Goal: Task Accomplishment & Management: Complete application form

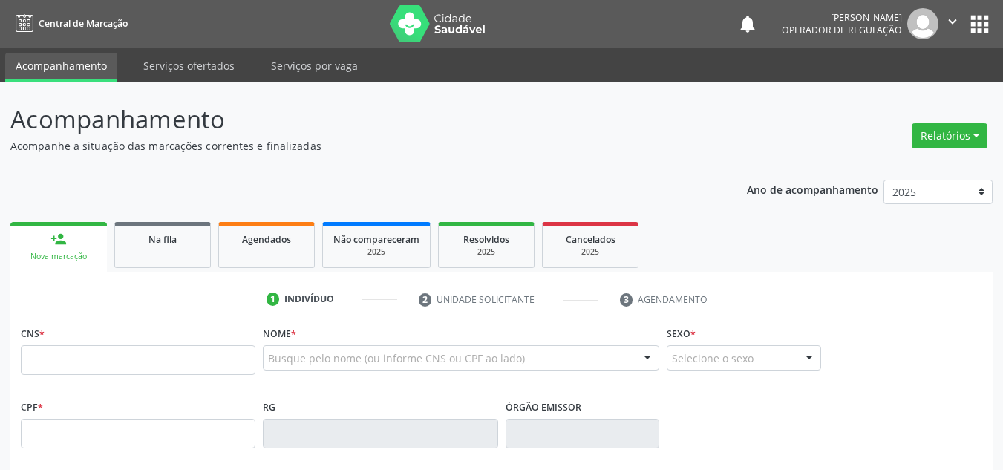
scroll to position [335, 0]
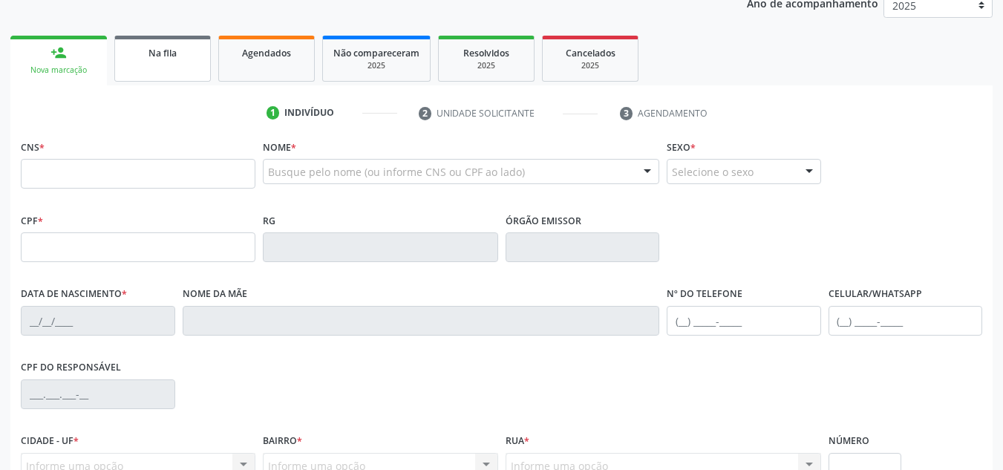
click at [170, 61] on link "Na fila" at bounding box center [162, 59] width 97 height 46
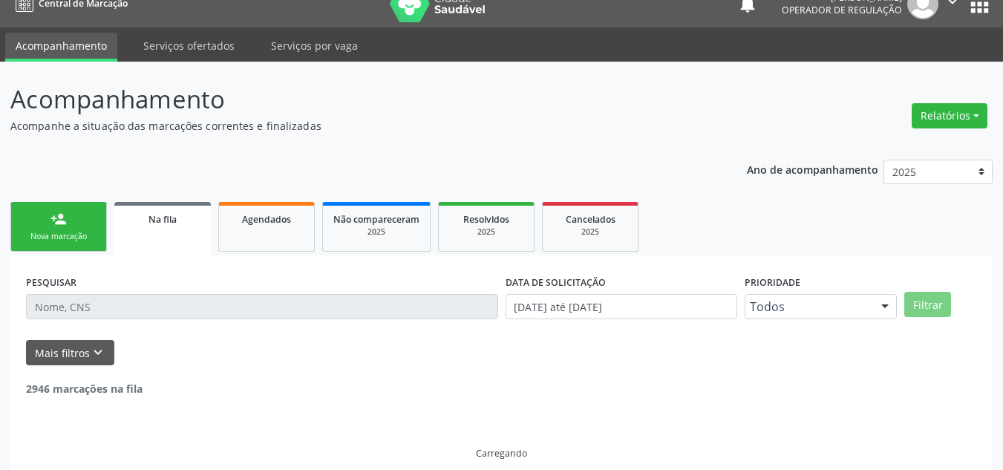
scroll to position [36, 0]
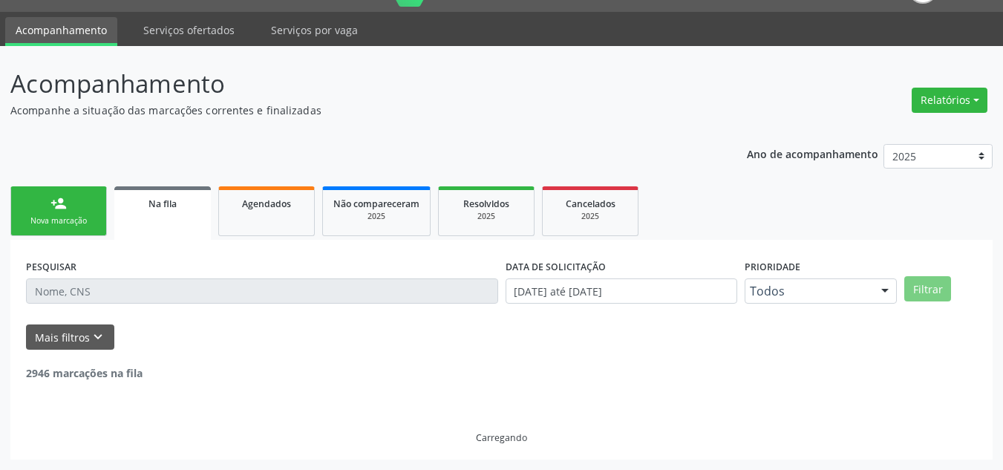
click at [186, 304] on div "PESQUISAR" at bounding box center [262, 284] width 480 height 58
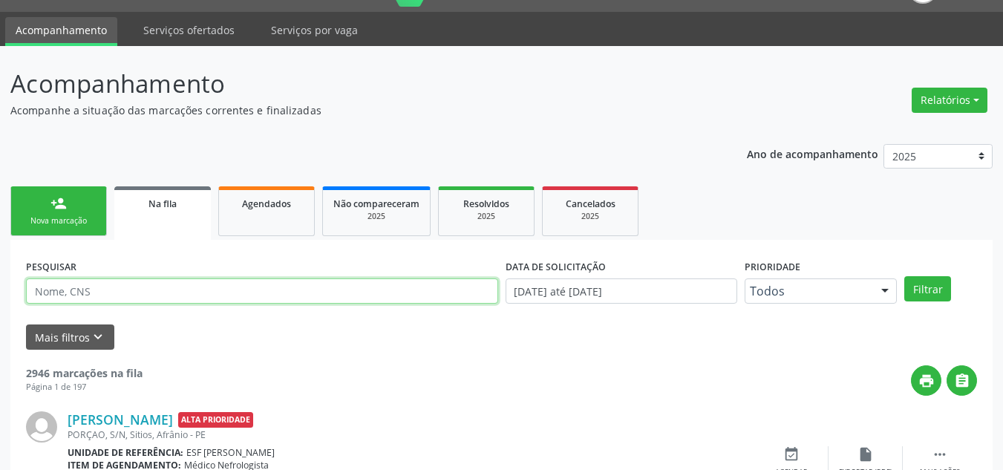
click at [202, 295] on input "text" at bounding box center [262, 290] width 472 height 25
type input "898004176875528"
click at [904, 276] on button "Filtrar" at bounding box center [927, 288] width 47 height 25
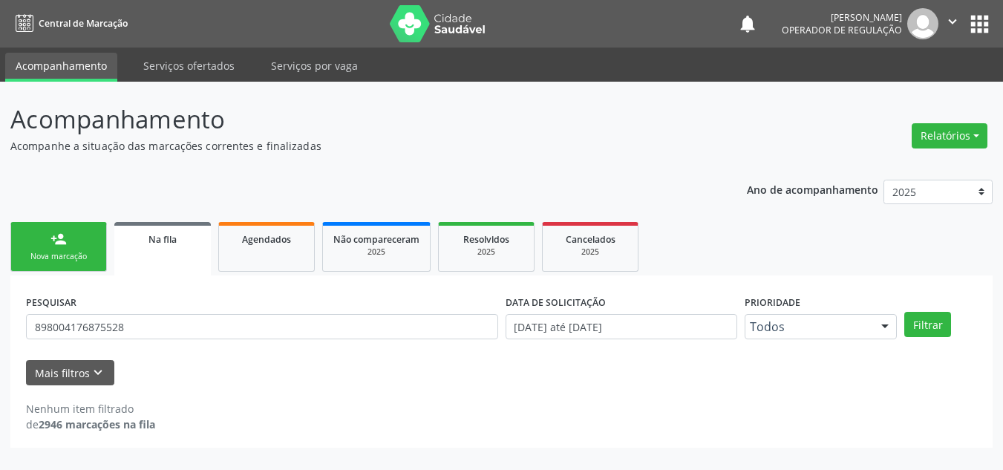
scroll to position [0, 0]
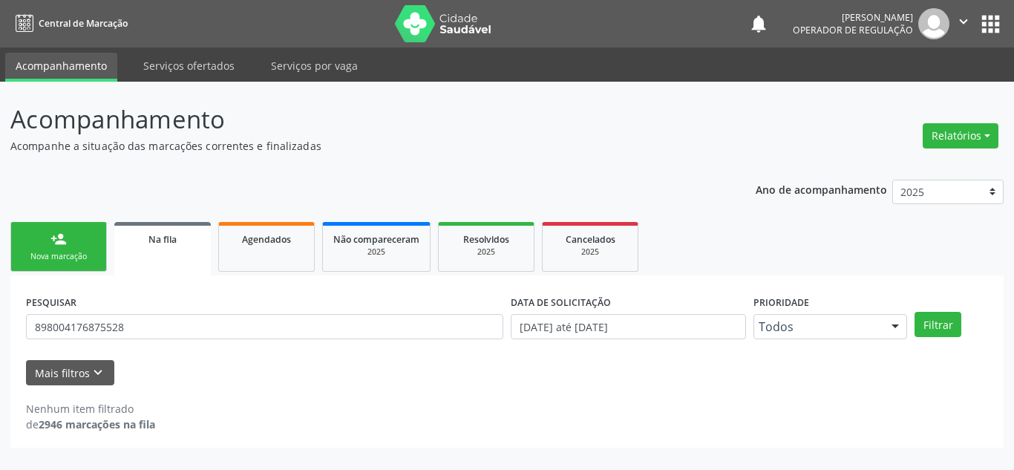
click at [79, 271] on link "person_add Nova marcação" at bounding box center [58, 247] width 97 height 50
click at [82, 264] on link "person_add Nova marcação" at bounding box center [58, 247] width 97 height 50
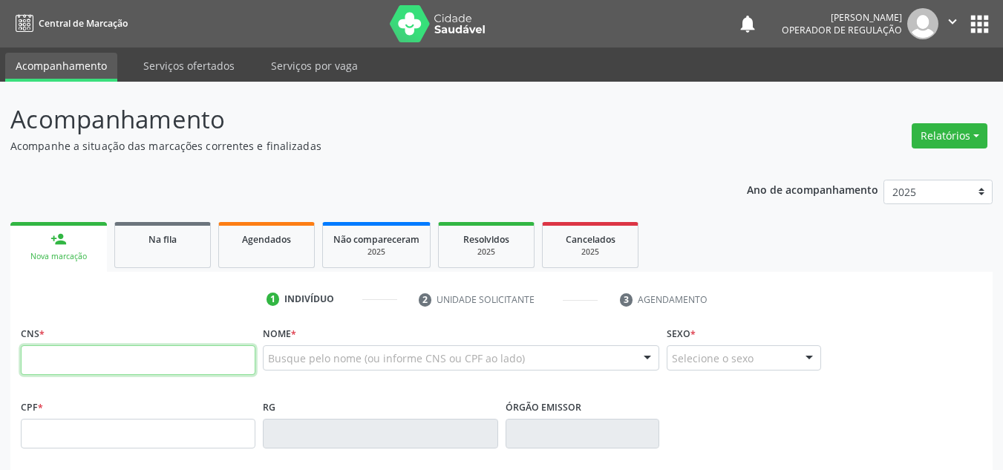
drag, startPoint x: 79, startPoint y: 371, endPoint x: 90, endPoint y: 370, distance: 10.5
click at [81, 371] on input "text" at bounding box center [138, 360] width 235 height 30
type input "898 0041 7687 5528"
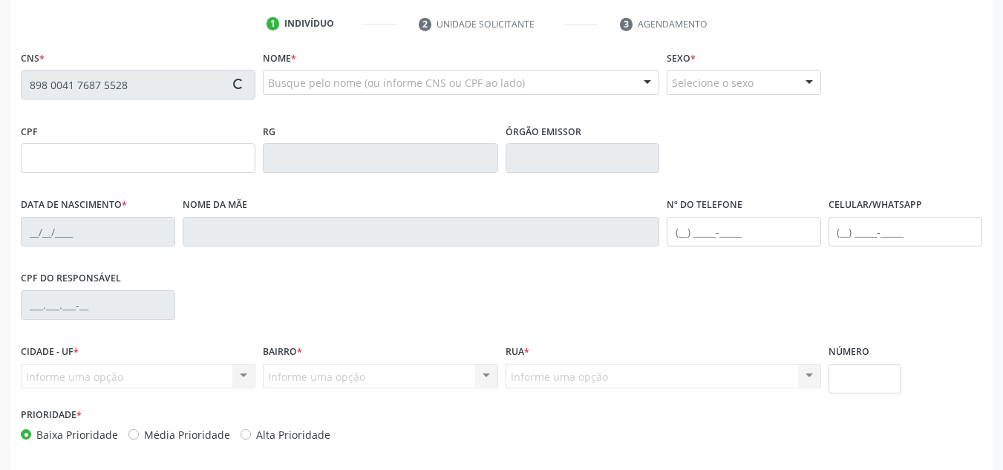
scroll to position [297, 0]
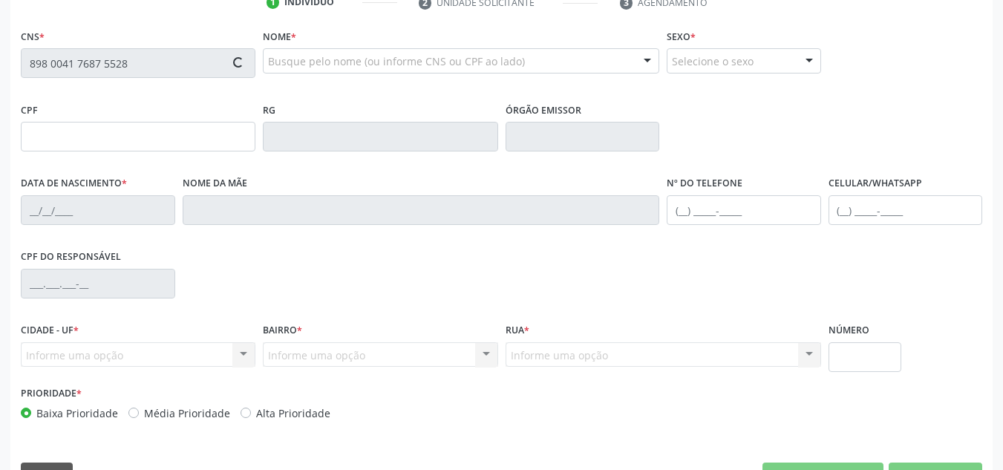
type input "311.521.474-04"
type input "[DATE]"
type input "[PERSON_NAME][DATE]"
type input "[PHONE_NUMBER]"
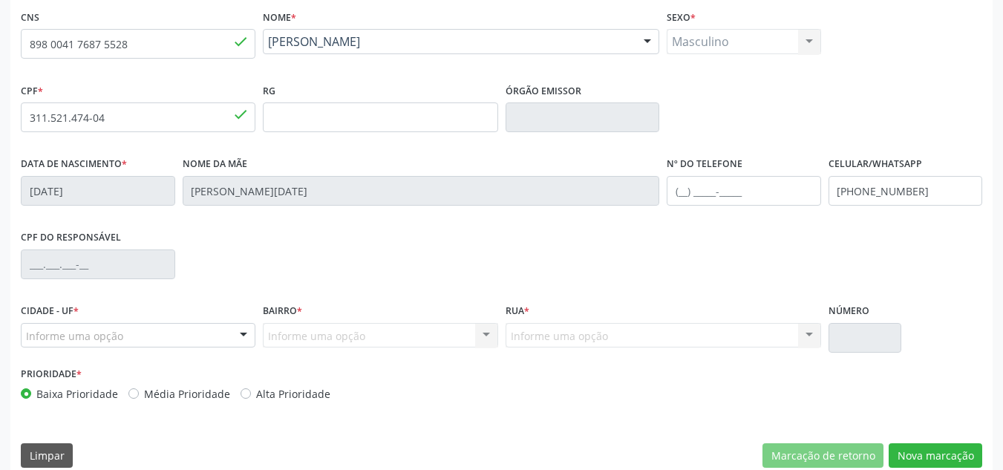
scroll to position [335, 0]
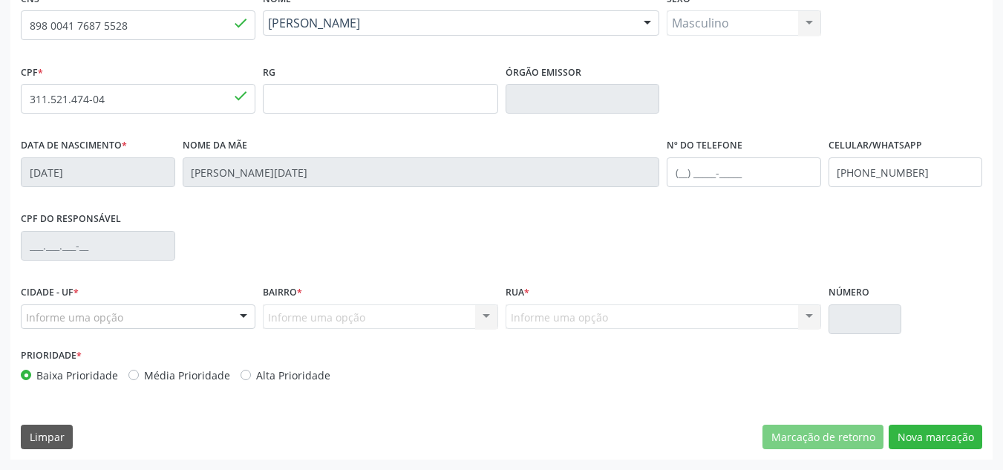
click at [142, 383] on div "Prioridade * Baixa Prioridade Média Prioridade Alta Prioridade" at bounding box center [259, 368] width 485 height 49
drag, startPoint x: 163, startPoint y: 373, endPoint x: 174, endPoint y: 350, distance: 25.6
click at [165, 370] on label "Média Prioridade" at bounding box center [187, 375] width 86 height 16
click at [139, 370] on input "Média Prioridade" at bounding box center [133, 373] width 10 height 13
radio input "true"
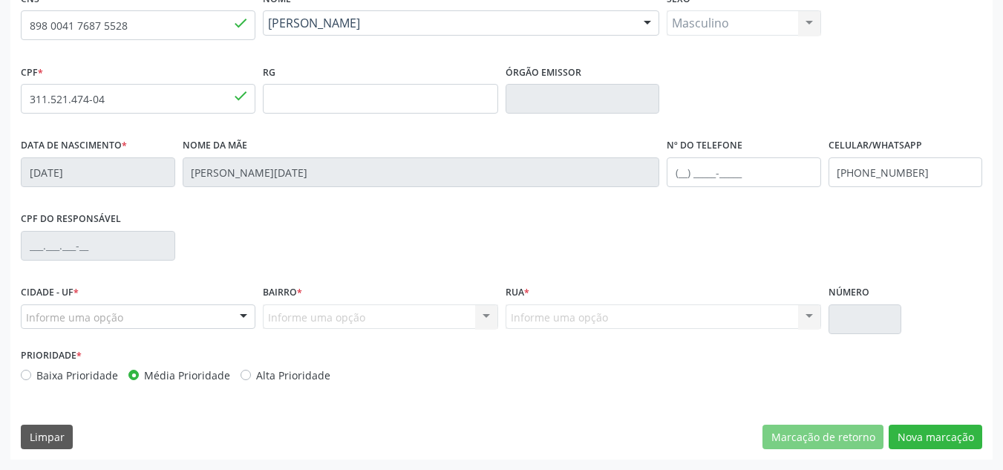
drag, startPoint x: 175, startPoint y: 350, endPoint x: 183, endPoint y: 347, distance: 8.0
click at [183, 347] on div "Prioridade * Baixa Prioridade Média Prioridade Alta Prioridade" at bounding box center [259, 363] width 477 height 39
drag, startPoint x: 190, startPoint y: 333, endPoint x: 196, endPoint y: 316, distance: 18.1
click at [193, 326] on div "Cidade - UF * Informe uma opção Afrânio - PE Nenhum resultado encontrado para: …" at bounding box center [138, 312] width 242 height 63
click at [195, 315] on div at bounding box center [138, 316] width 235 height 25
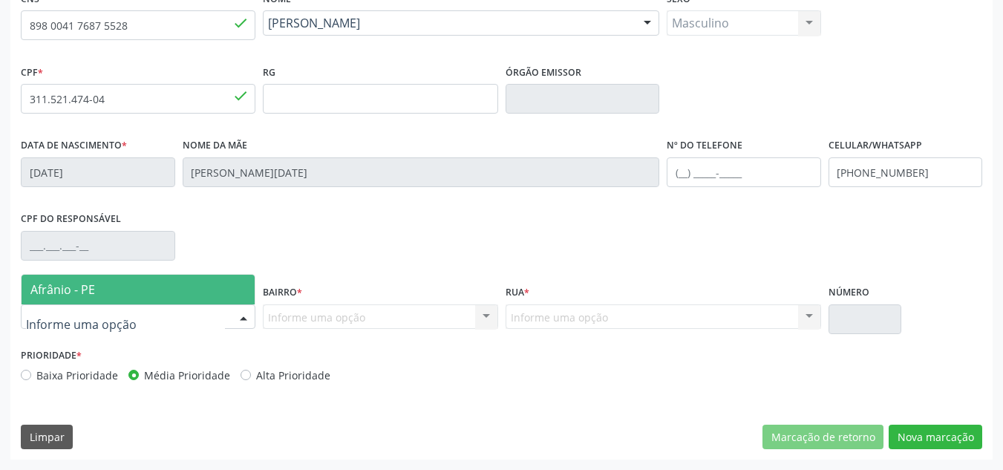
drag, startPoint x: 206, startPoint y: 282, endPoint x: 315, endPoint y: 301, distance: 110.1
click at [212, 281] on span "Afrânio - PE" at bounding box center [138, 290] width 233 height 30
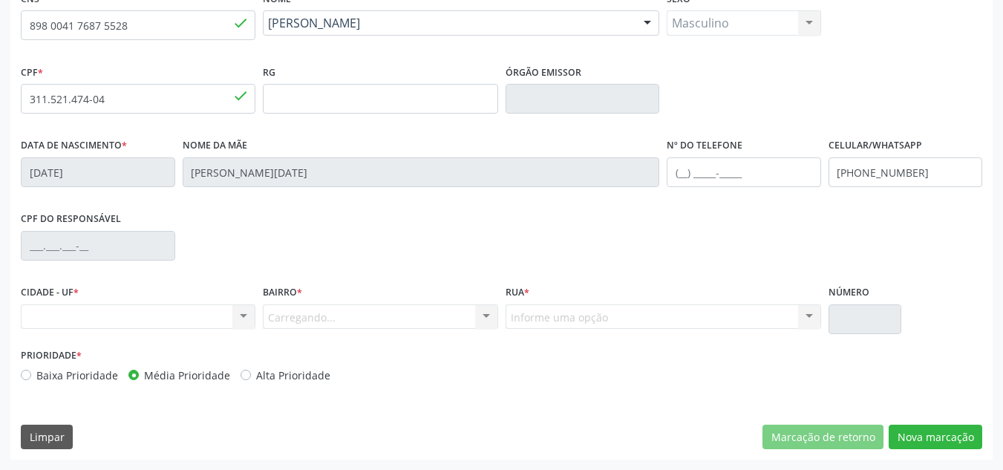
click at [315, 301] on div "Bairro * Carregando... Nenhum resultado encontrado para: " " Nenhuma opção enco…" at bounding box center [380, 305] width 235 height 48
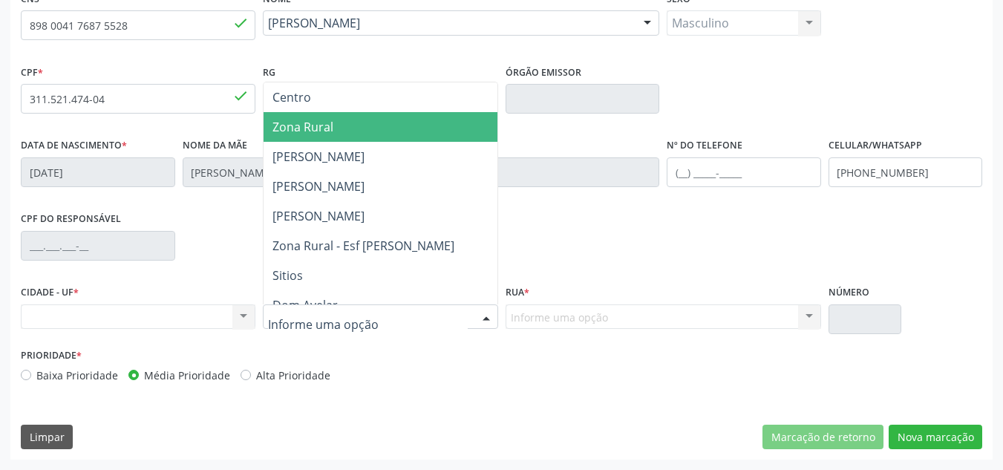
click at [371, 134] on span "Zona Rural" at bounding box center [380, 127] width 233 height 30
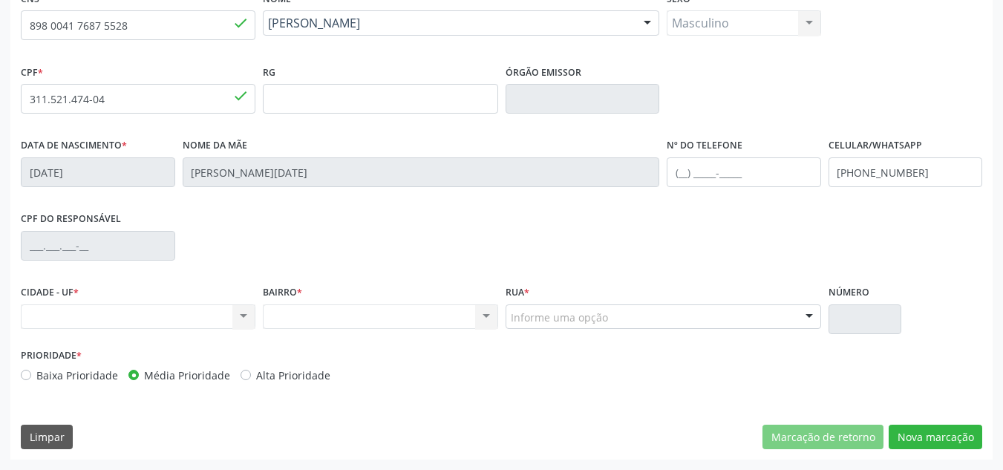
click at [177, 309] on div "Nenhum resultado encontrado para: " " Não há nenhuma opção para ser exibida." at bounding box center [138, 316] width 235 height 25
click at [191, 317] on div "Nenhum resultado encontrado para: " " Não há nenhuma opção para ser exibida." at bounding box center [138, 316] width 235 height 25
drag, startPoint x: 193, startPoint y: 308, endPoint x: 352, endPoint y: 295, distance: 159.4
click at [194, 307] on div "Nenhum resultado encontrado para: " " Não há nenhuma opção para ser exibida." at bounding box center [138, 316] width 235 height 25
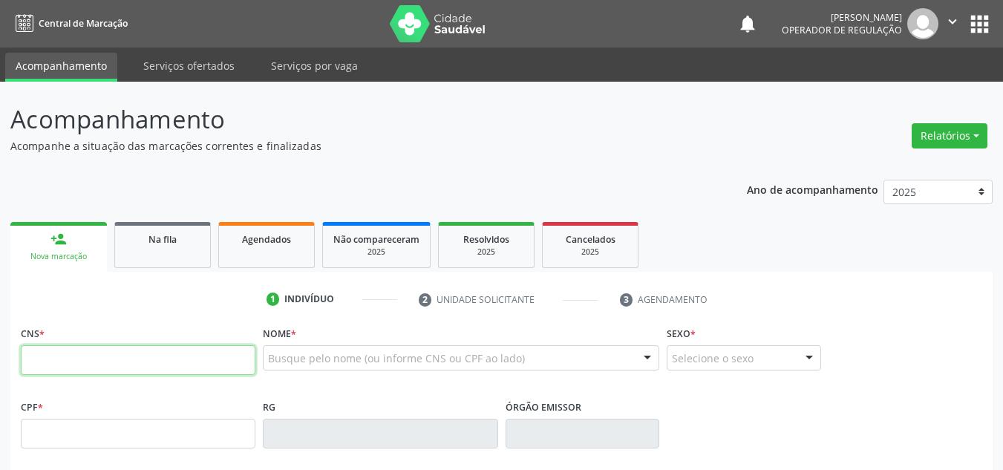
drag, startPoint x: 128, startPoint y: 347, endPoint x: 121, endPoint y: 344, distance: 8.3
click at [121, 344] on div "CNS *" at bounding box center [138, 348] width 235 height 53
type input "898 0041 7687 5528"
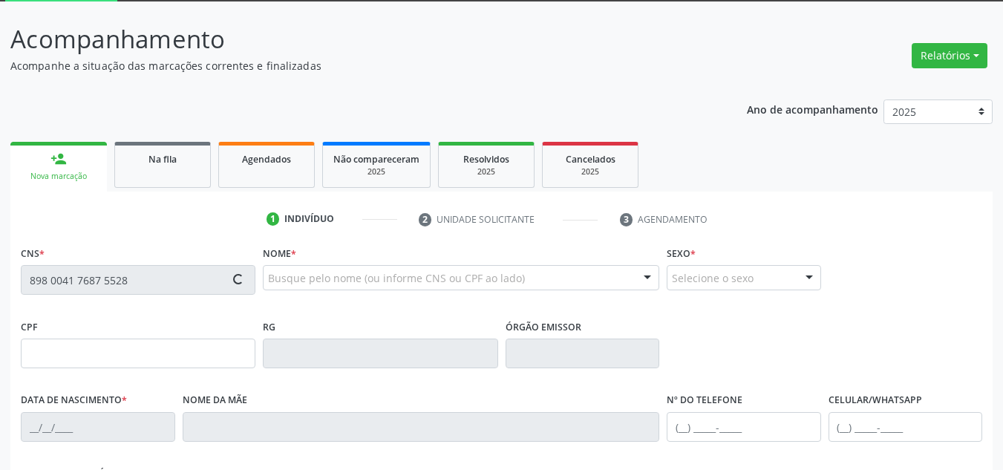
scroll to position [223, 0]
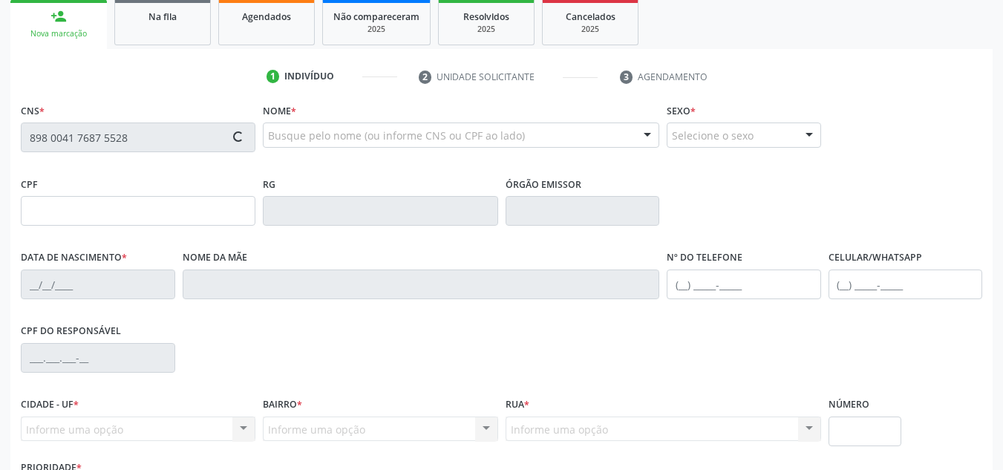
type input "311.521.474-04"
type input "[DATE]"
type input "[PERSON_NAME][DATE]"
type input "[PHONE_NUMBER]"
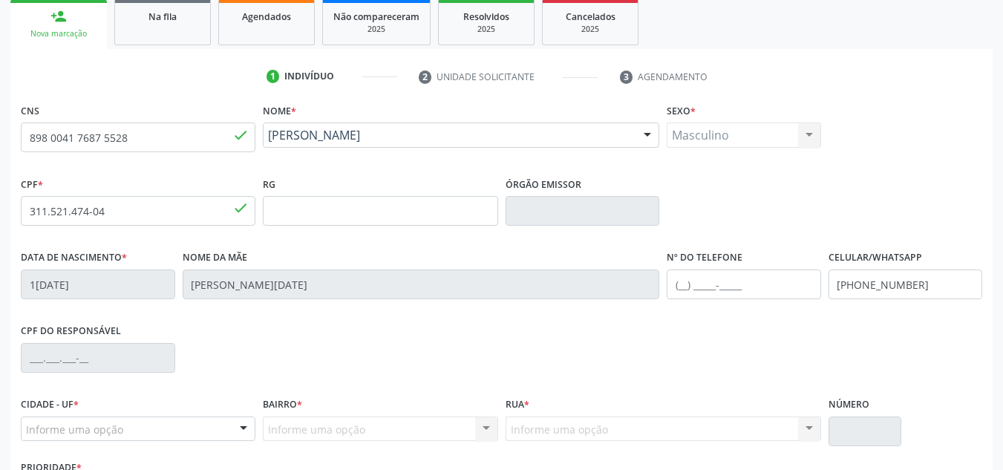
scroll to position [335, 0]
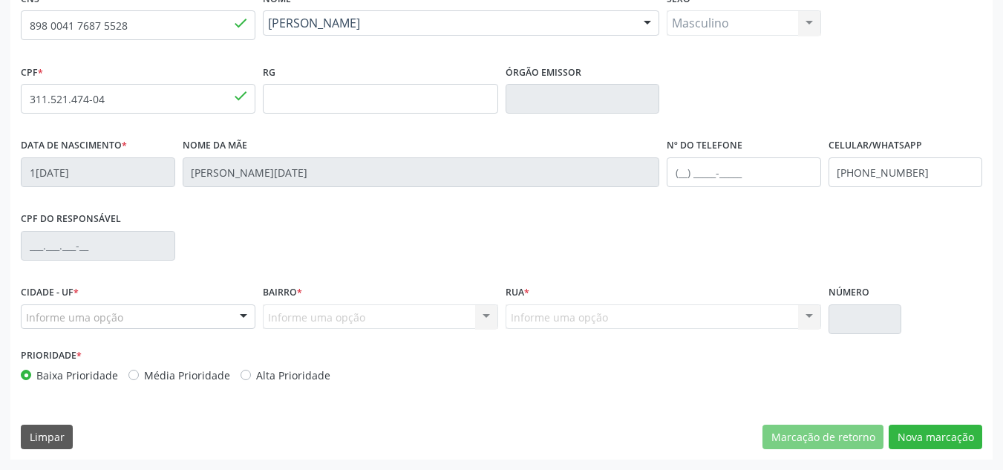
click at [190, 327] on div "Informe uma opção" at bounding box center [138, 316] width 235 height 25
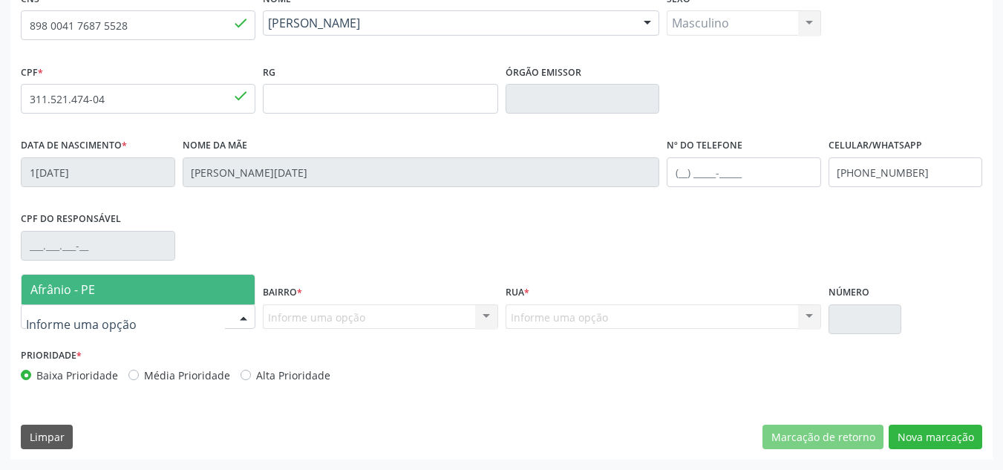
click at [233, 280] on span "Afrânio - PE" at bounding box center [138, 290] width 233 height 30
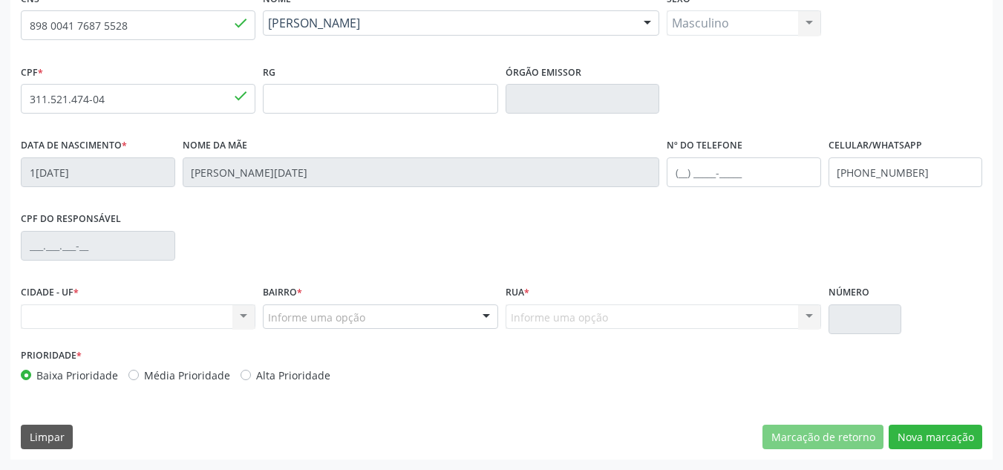
click at [223, 373] on label "Média Prioridade" at bounding box center [187, 375] width 86 height 16
click at [139, 373] on input "Média Prioridade" at bounding box center [133, 373] width 10 height 13
radio input "true"
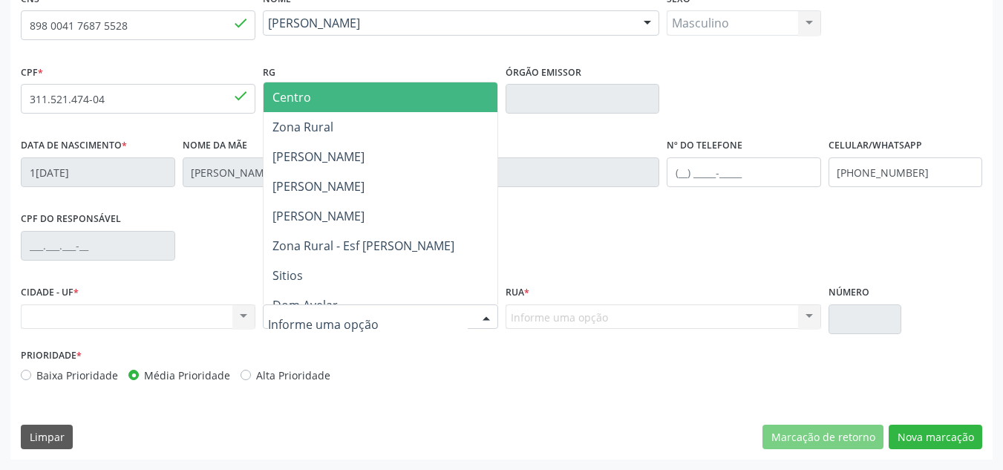
click at [324, 328] on div at bounding box center [380, 316] width 235 height 25
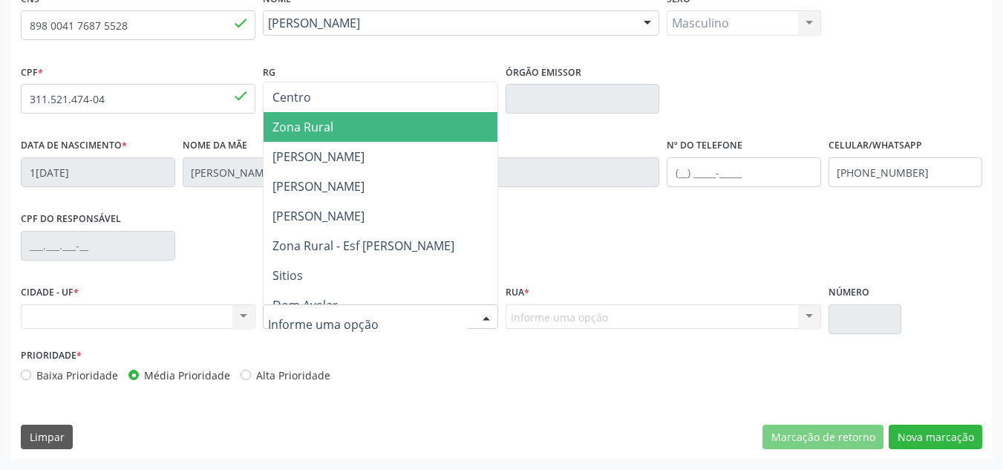
click at [460, 125] on span "Zona Rural" at bounding box center [380, 127] width 233 height 30
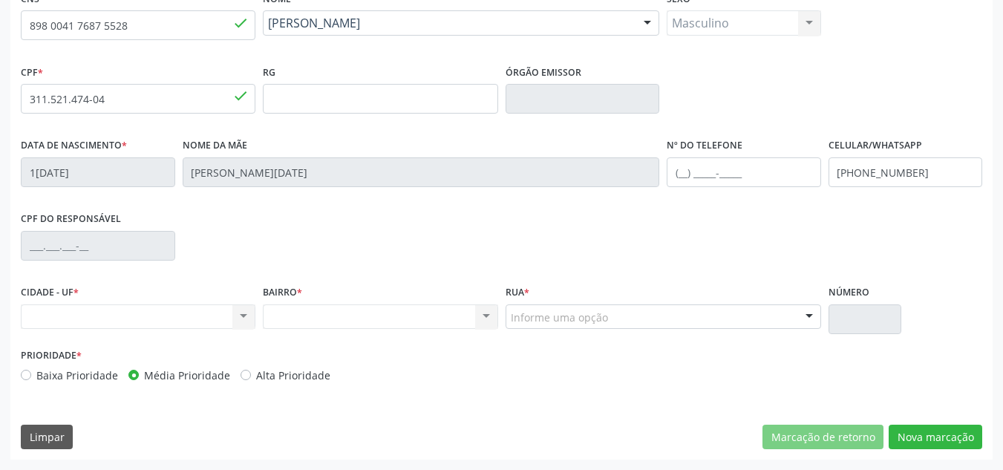
click at [604, 337] on div "Rua * Informe uma opção Povoado de Barra das Melancias Povoado de Pocao Povoado…" at bounding box center [663, 312] width 323 height 63
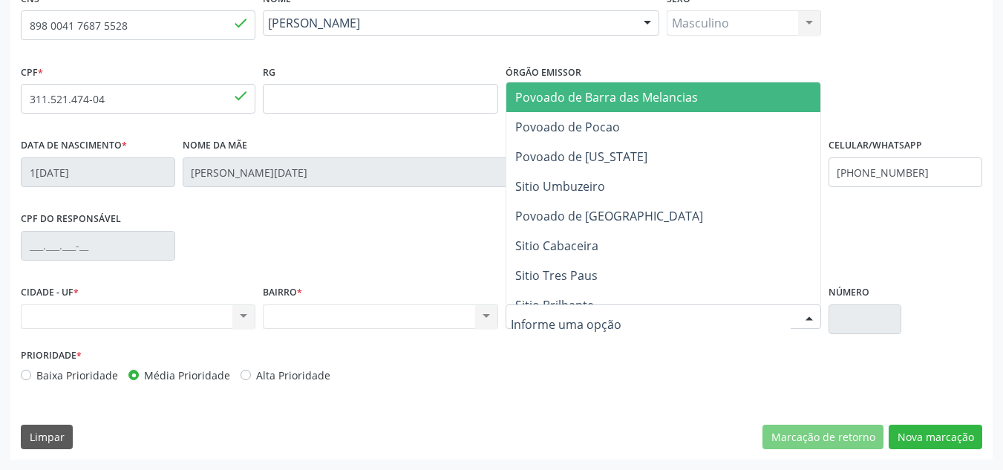
click at [546, 325] on div at bounding box center [664, 316] width 316 height 25
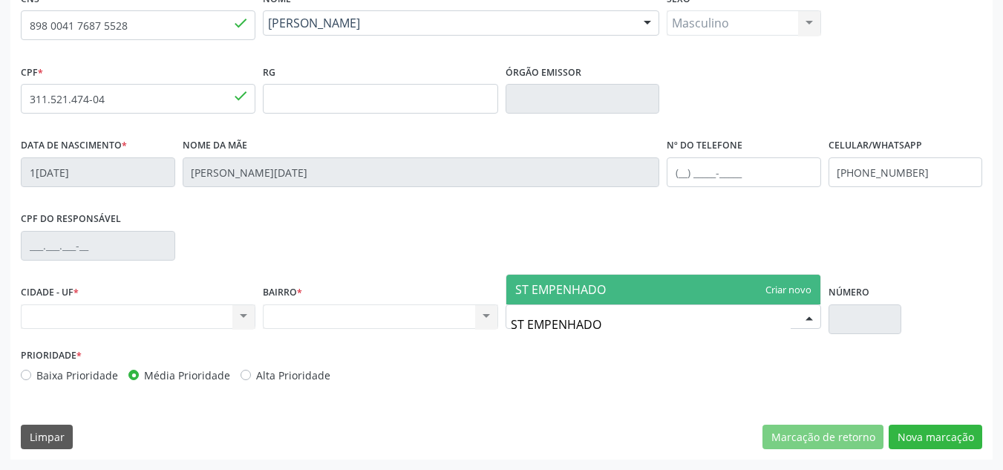
type input "ST EMPENHADO"
click at [798, 275] on span "ST EMPENHADO" at bounding box center [663, 290] width 314 height 30
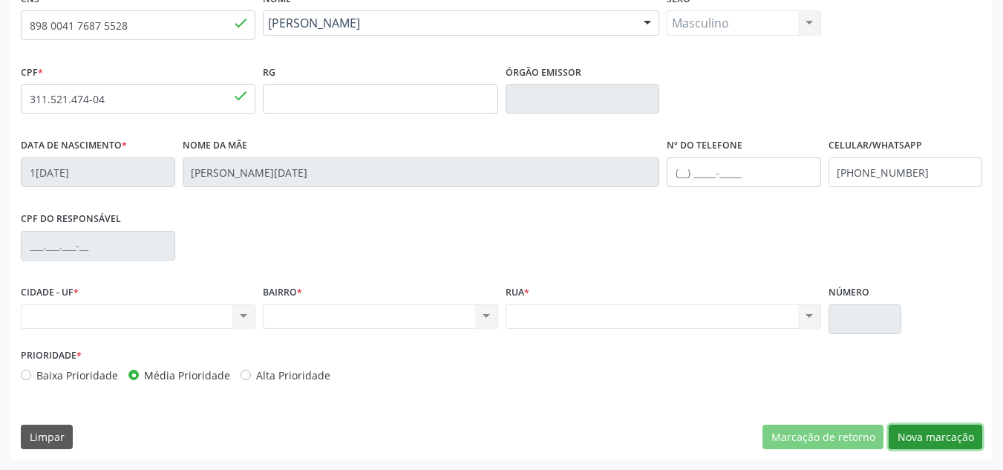
click at [947, 428] on button "Nova marcação" at bounding box center [936, 437] width 94 height 25
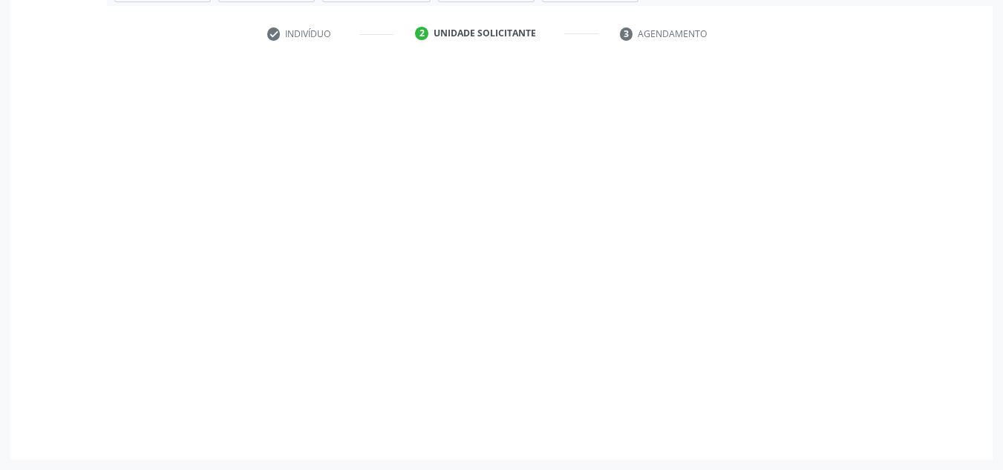
scroll to position [266, 0]
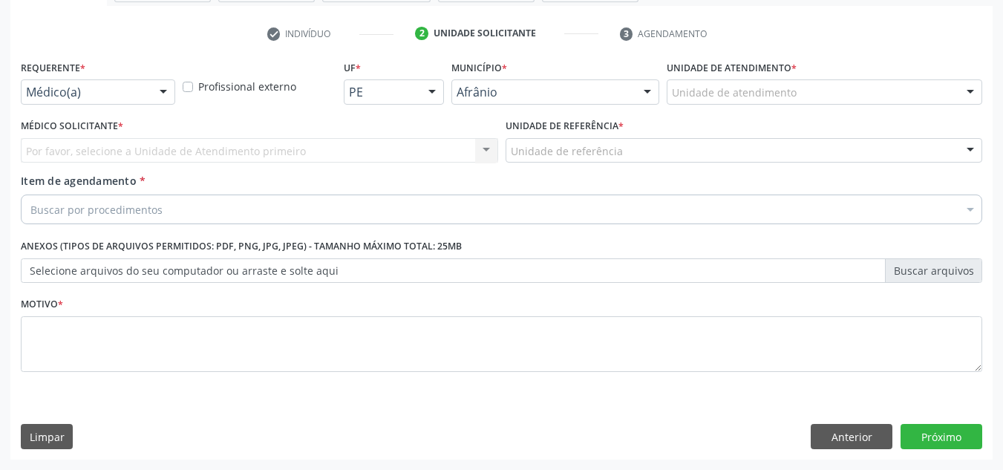
click at [906, 82] on div "Unidade de atendimento" at bounding box center [825, 91] width 316 height 25
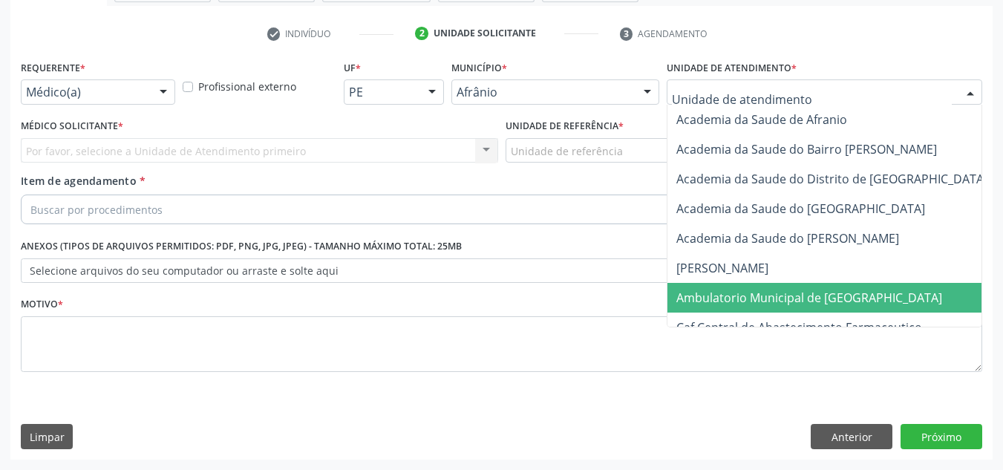
click at [781, 288] on span "Ambulatorio Municipal de [GEOGRAPHIC_DATA]" at bounding box center [848, 298] width 362 height 30
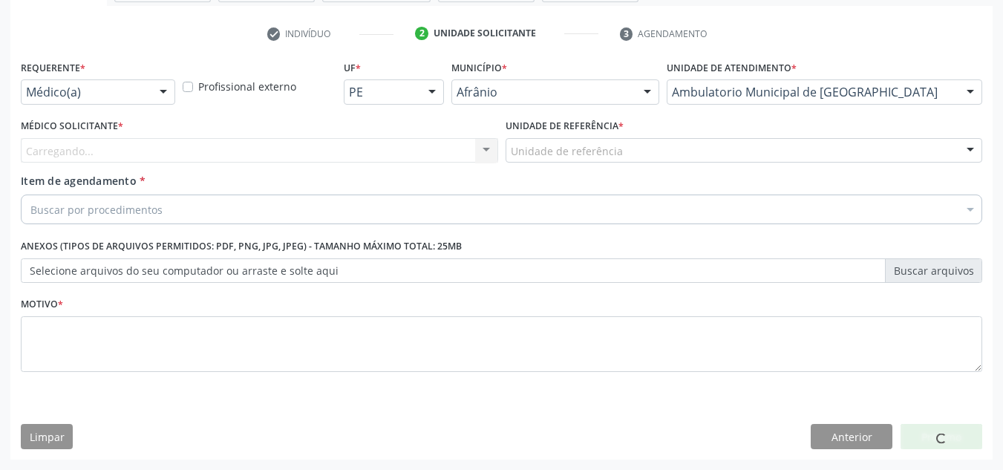
click at [407, 167] on div "Médico Solicitante * Carregando... Nenhum resultado encontrado para: " " Não há…" at bounding box center [259, 144] width 485 height 58
click at [415, 156] on div "Carregando... Nenhum resultado encontrado para: " " Não há nenhuma opção para s…" at bounding box center [259, 150] width 477 height 25
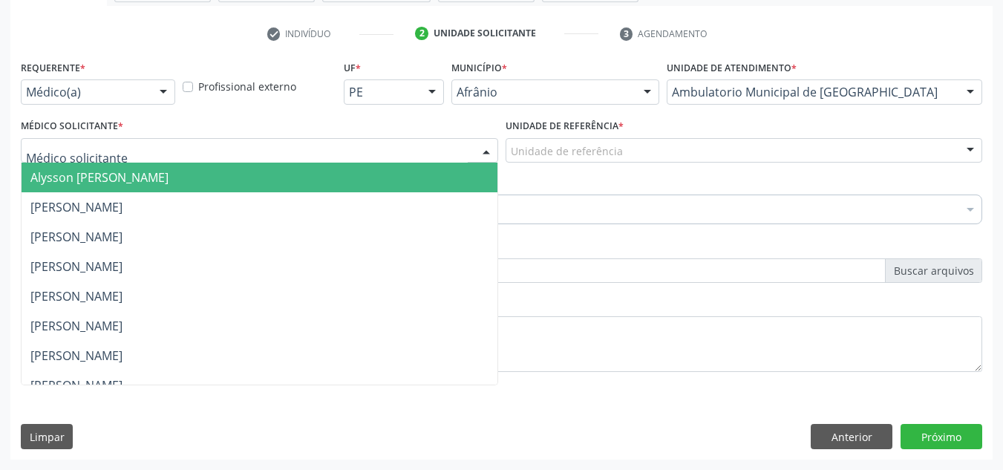
click at [415, 156] on div at bounding box center [259, 150] width 477 height 25
click at [414, 174] on span "Alysson Rodrigo Ferreira Cavalcanti" at bounding box center [260, 178] width 476 height 30
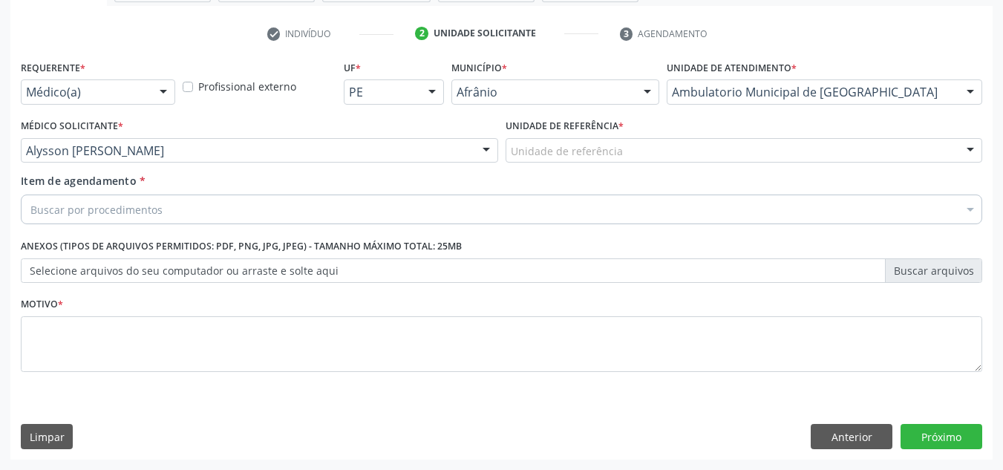
drag, startPoint x: 549, startPoint y: 130, endPoint x: 551, endPoint y: 141, distance: 11.2
click at [550, 134] on label "Unidade de referência *" at bounding box center [565, 126] width 118 height 23
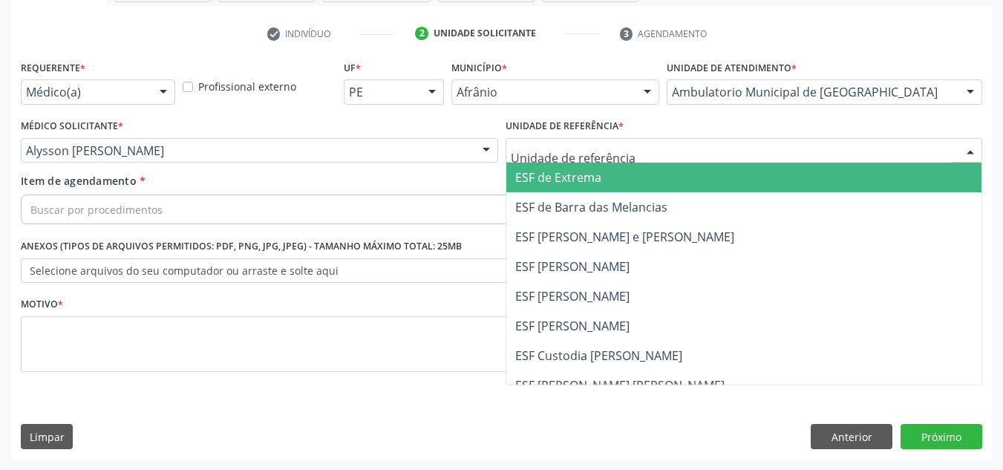
click at [551, 141] on div at bounding box center [744, 150] width 477 height 25
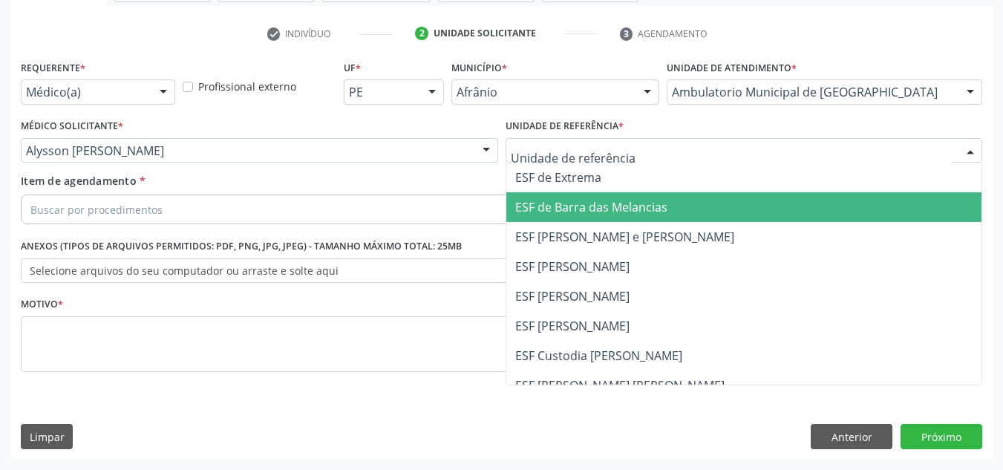
drag, startPoint x: 535, startPoint y: 211, endPoint x: 445, endPoint y: 212, distance: 89.8
click at [532, 213] on span "ESF de Barra das Melancias" at bounding box center [591, 207] width 152 height 16
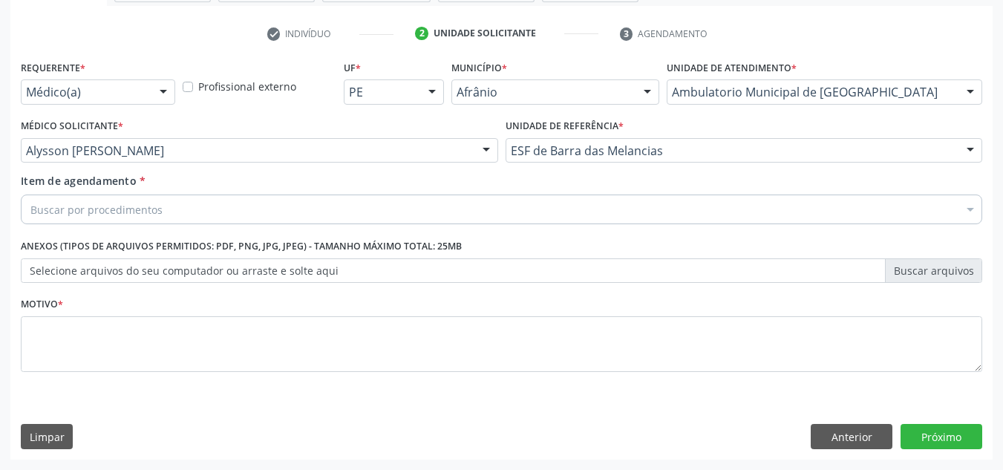
click at [445, 212] on div "Buscar por procedimentos" at bounding box center [501, 210] width 961 height 30
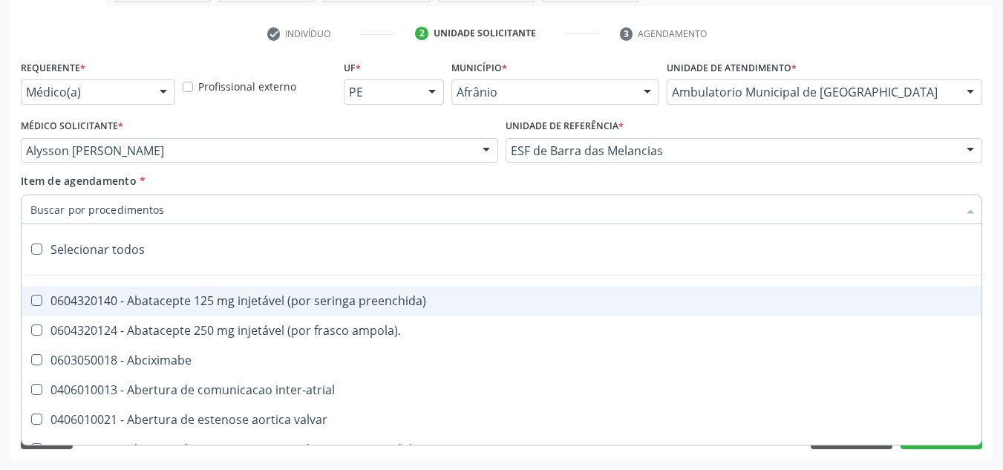
paste input "MAPA - PRODUÇÃO DO CONHECIMENTO CIENTÍFICO, TECNOLÓGICO E DISRUPÇÃO - 53_2025"
type input "MAPA - PRODUÇÃO DO CONHECIMENTO CIENTÍFICO, TECNOLÓGICO E DISRUPÇÃO - 53_2025"
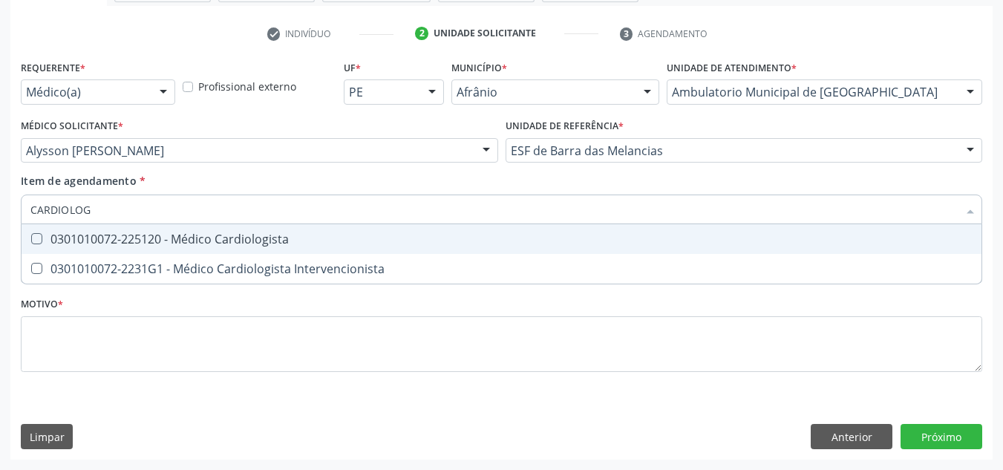
type input "CARDIOLOGI"
click at [542, 246] on span "0301010072-225120 - Médico Cardiologista" at bounding box center [502, 239] width 960 height 30
checkbox Cardiologista "true"
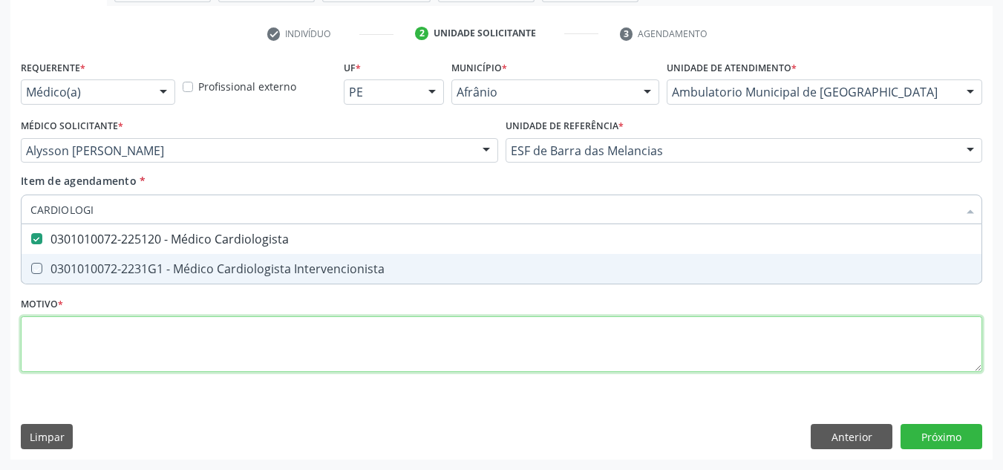
click at [397, 333] on div "Requerente * Médico(a) Médico(a) Enfermeiro(a) Paciente Nenhum resultado encont…" at bounding box center [501, 224] width 961 height 336
checkbox Intervencionista "true"
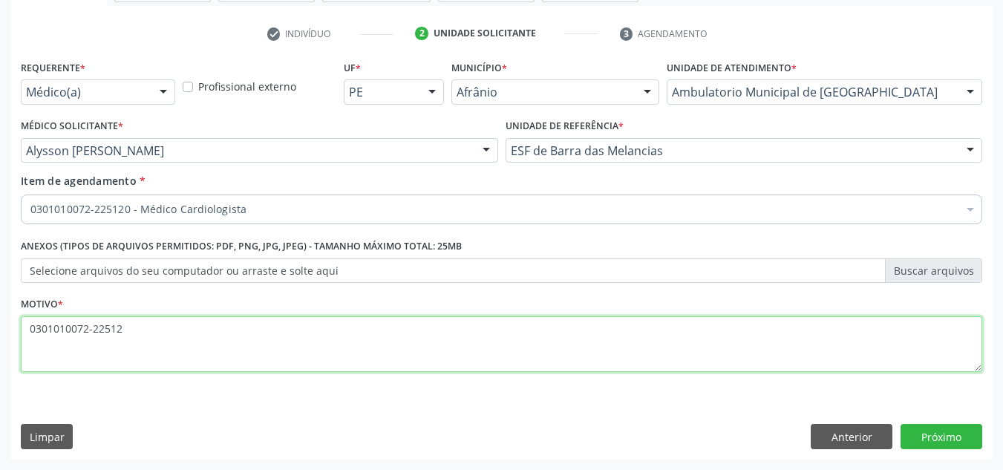
type textarea "0301010072-225120"
click at [382, 332] on textarea "0301010072-225120" at bounding box center [501, 344] width 961 height 56
click at [384, 331] on textarea "0301010072-225120" at bounding box center [501, 344] width 961 height 56
type textarea "SOBRECARGA VENTRIARTICULADA E"
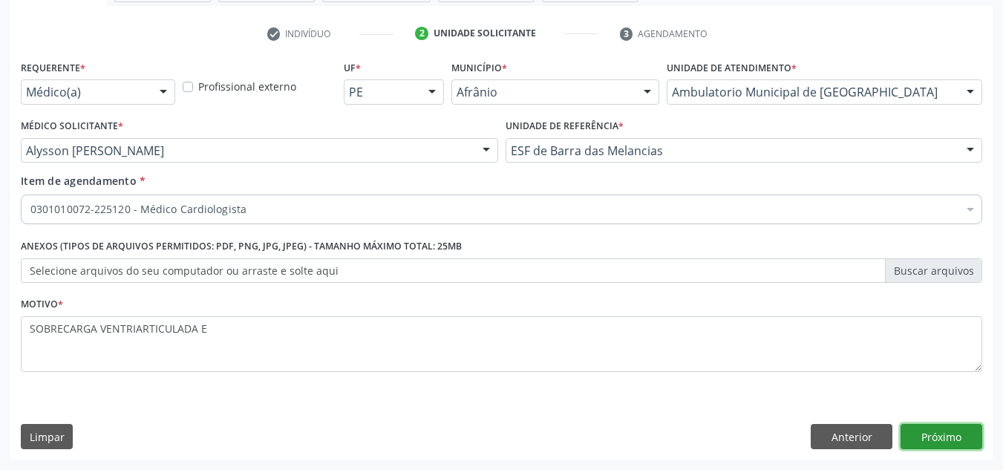
click at [927, 430] on button "Próximo" at bounding box center [942, 436] width 82 height 25
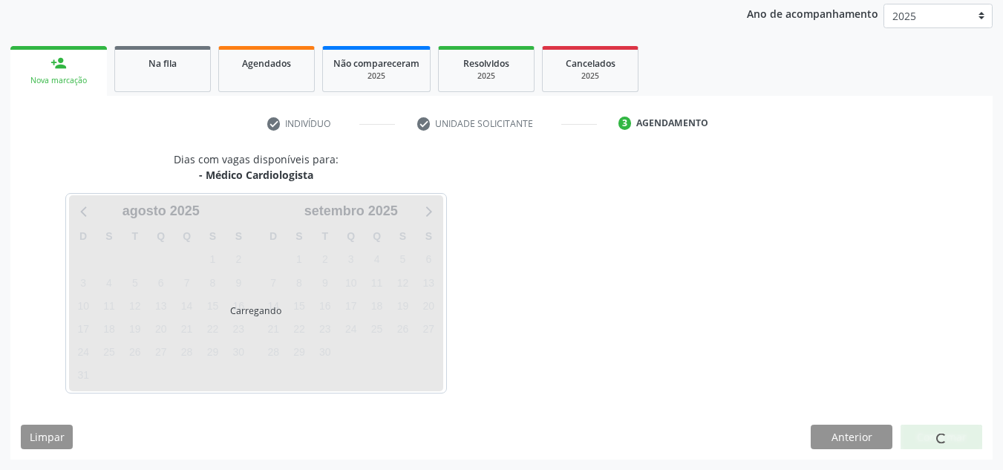
scroll to position [176, 0]
click at [927, 430] on div at bounding box center [942, 437] width 82 height 25
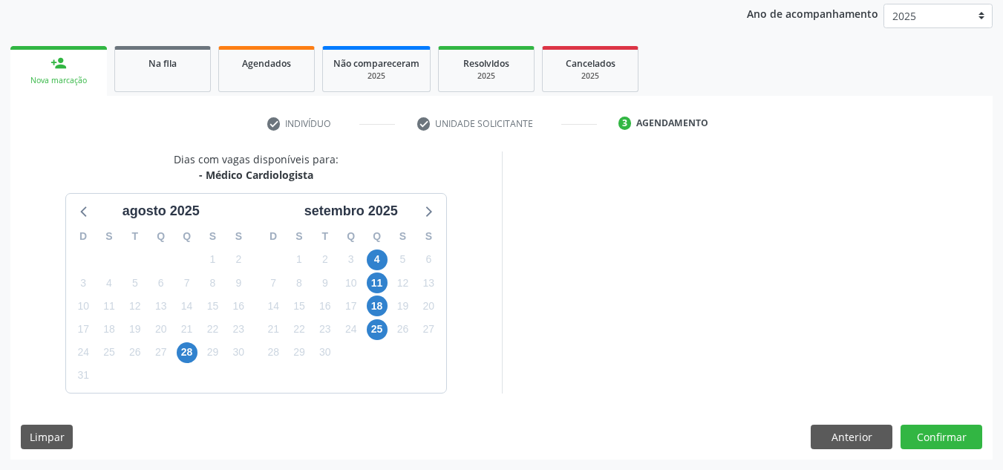
click at [927, 430] on div at bounding box center [942, 437] width 82 height 25
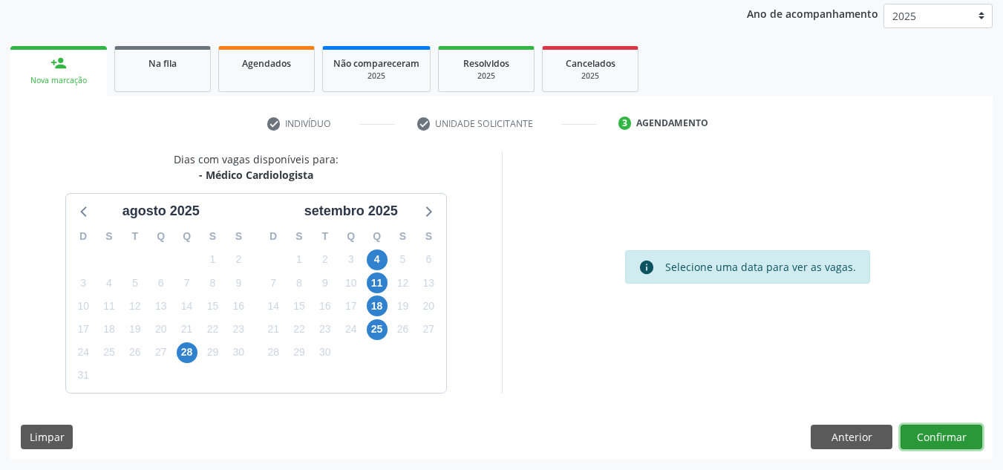
click at [924, 432] on button "Confirmar" at bounding box center [942, 437] width 82 height 25
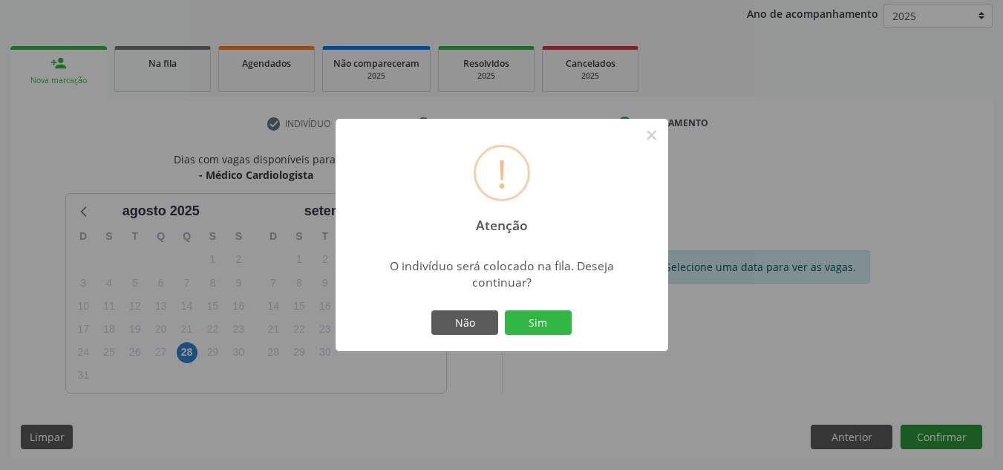
click at [505, 310] on button "Sim" at bounding box center [538, 322] width 67 height 25
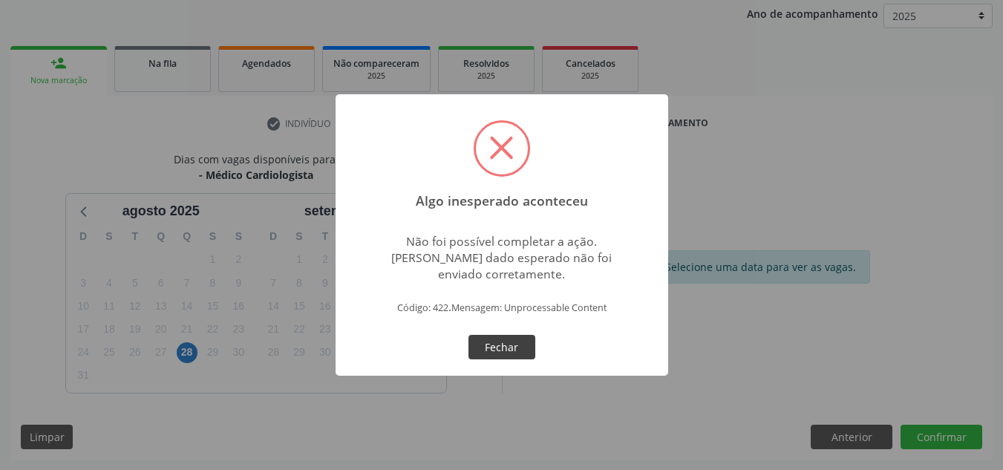
click at [503, 335] on button "Fechar" at bounding box center [501, 347] width 67 height 25
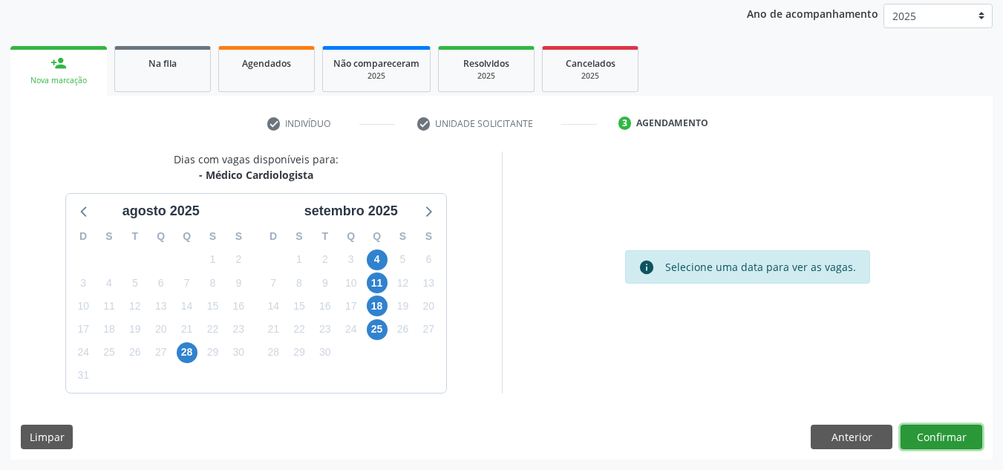
click at [931, 441] on button "Confirmar" at bounding box center [942, 437] width 82 height 25
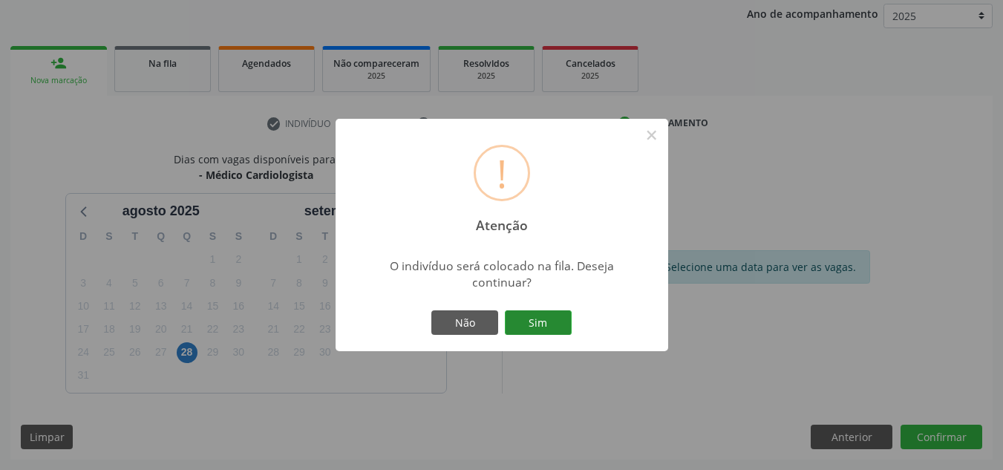
click at [518, 313] on button "Sim" at bounding box center [538, 322] width 67 height 25
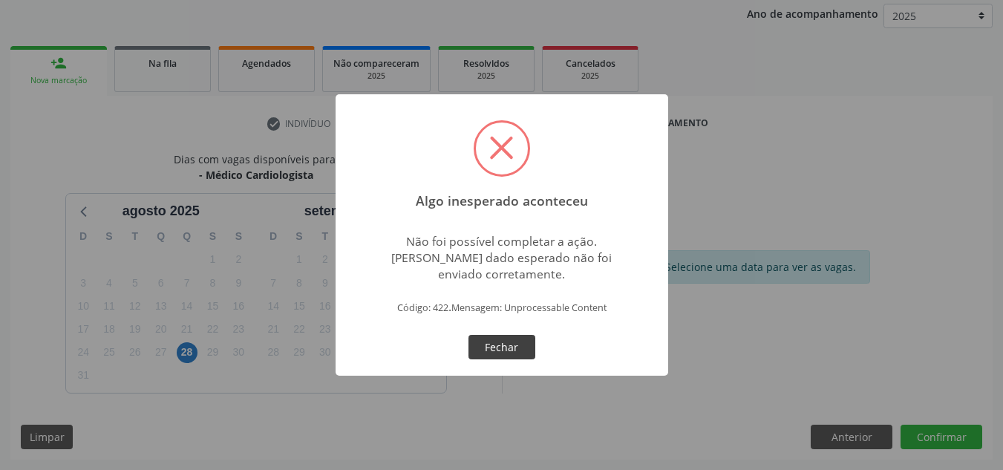
click at [493, 338] on button "Fechar" at bounding box center [501, 347] width 67 height 25
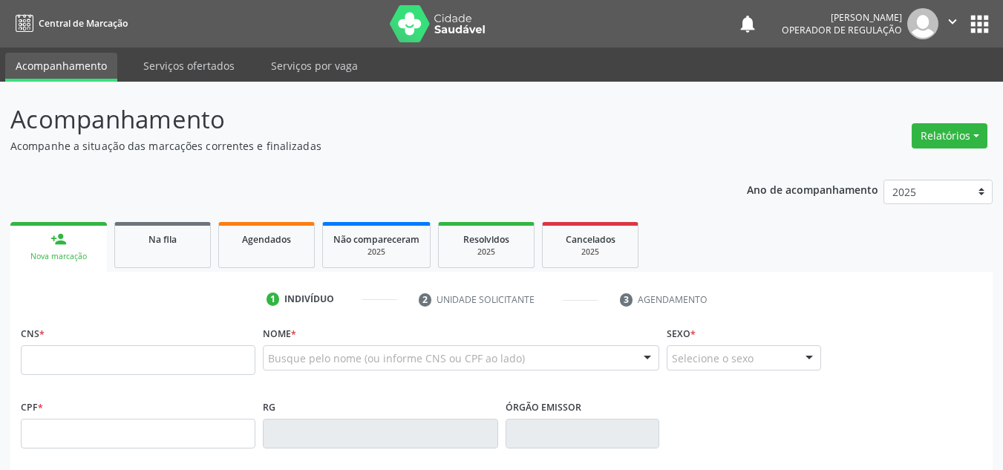
scroll to position [225, 0]
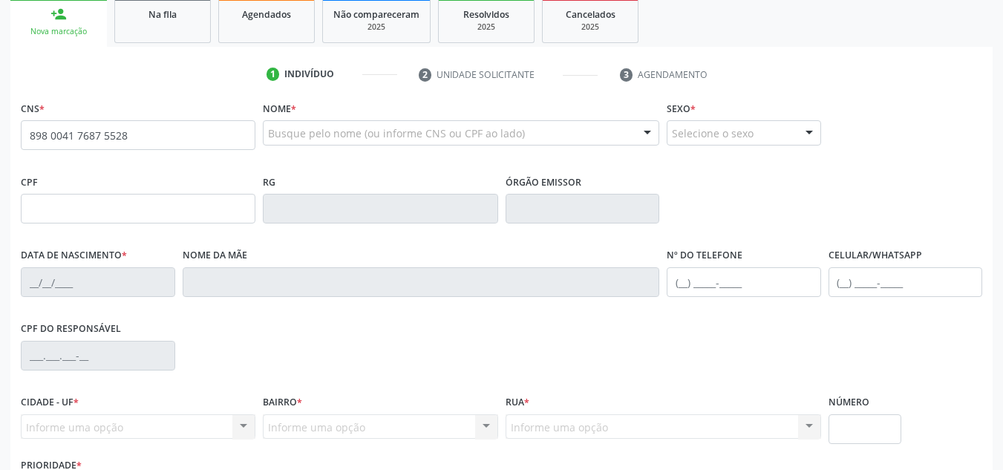
type input "898 0041 7687 5528"
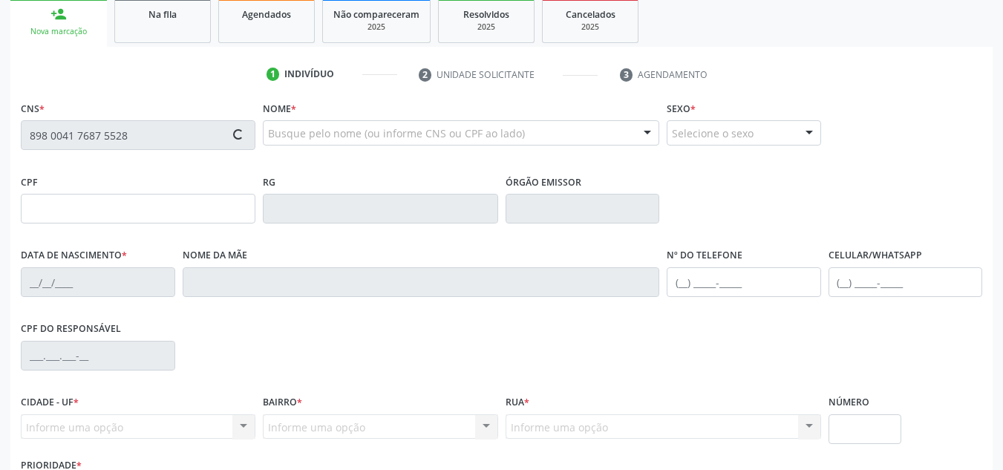
type input "311.521.474-04"
type input "[DATE]"
type input "[PERSON_NAME][DATE]"
type input "[PHONE_NUMBER]"
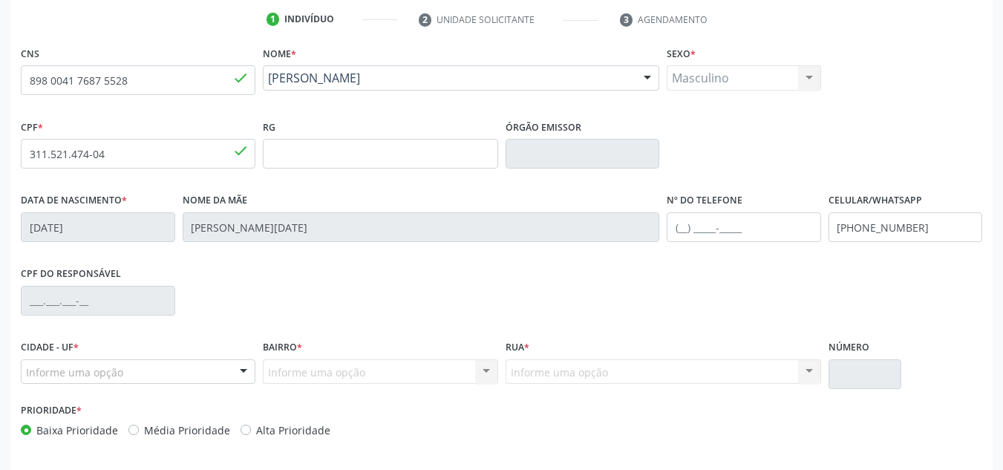
scroll to position [335, 0]
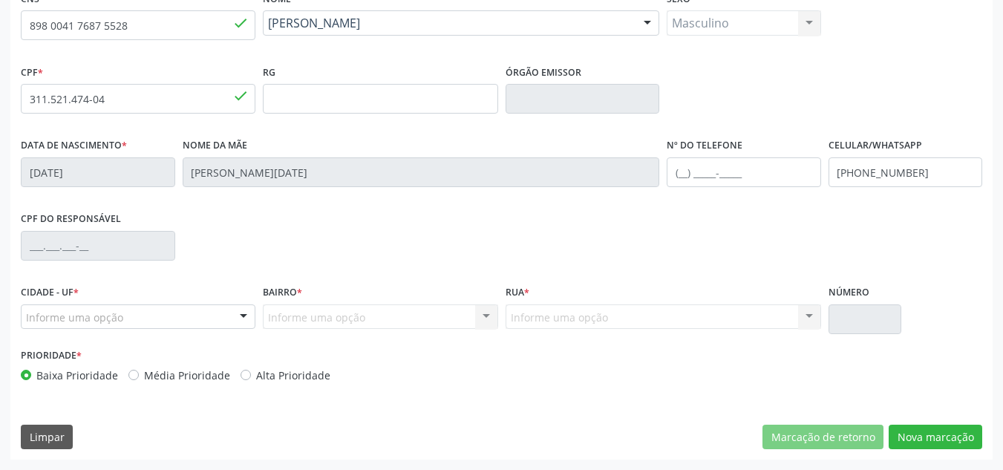
drag, startPoint x: 148, startPoint y: 375, endPoint x: 199, endPoint y: 372, distance: 50.6
click at [155, 375] on label "Média Prioridade" at bounding box center [187, 375] width 86 height 16
drag, startPoint x: 181, startPoint y: 376, endPoint x: 203, endPoint y: 328, distance: 52.8
click at [186, 372] on label "Média Prioridade" at bounding box center [187, 375] width 86 height 16
click at [203, 328] on div "Informe uma opção" at bounding box center [138, 316] width 235 height 25
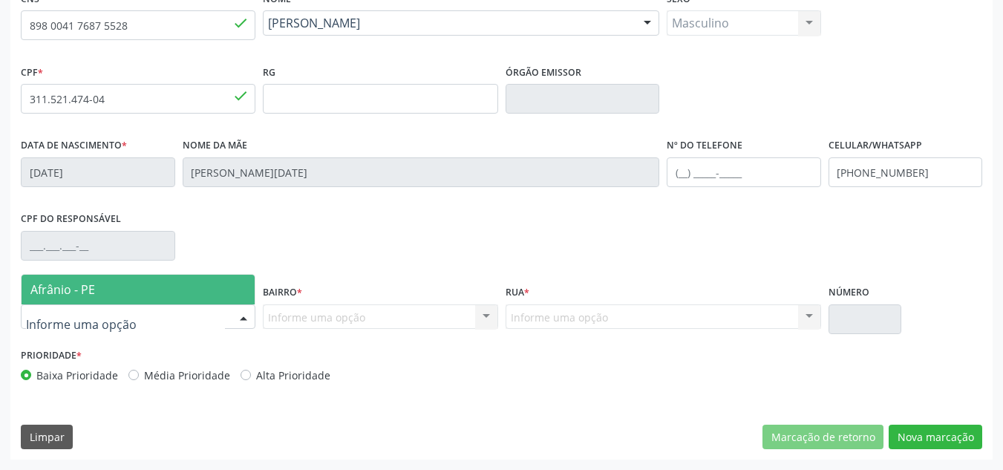
click at [235, 290] on span "Afrânio - PE" at bounding box center [138, 290] width 233 height 30
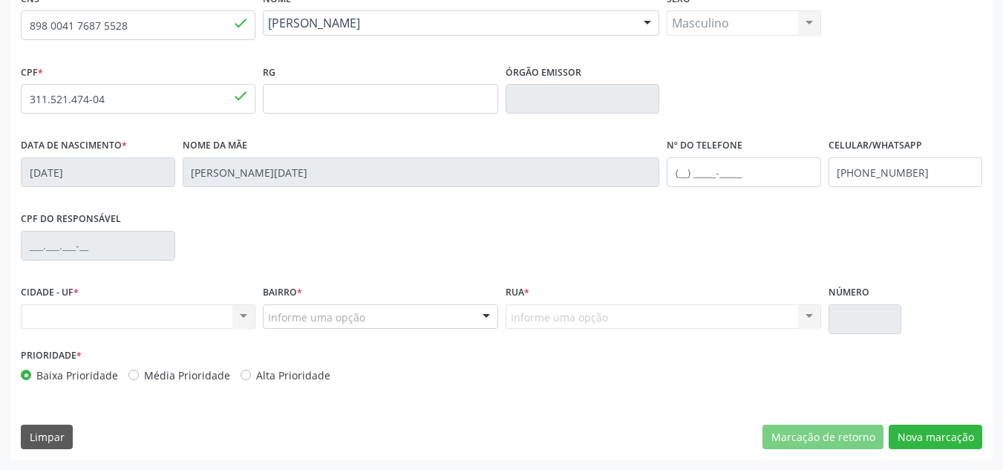
click at [235, 308] on div "Nenhum resultado encontrado para: " " Não há nenhuma opção para ser exibida." at bounding box center [138, 316] width 235 height 25
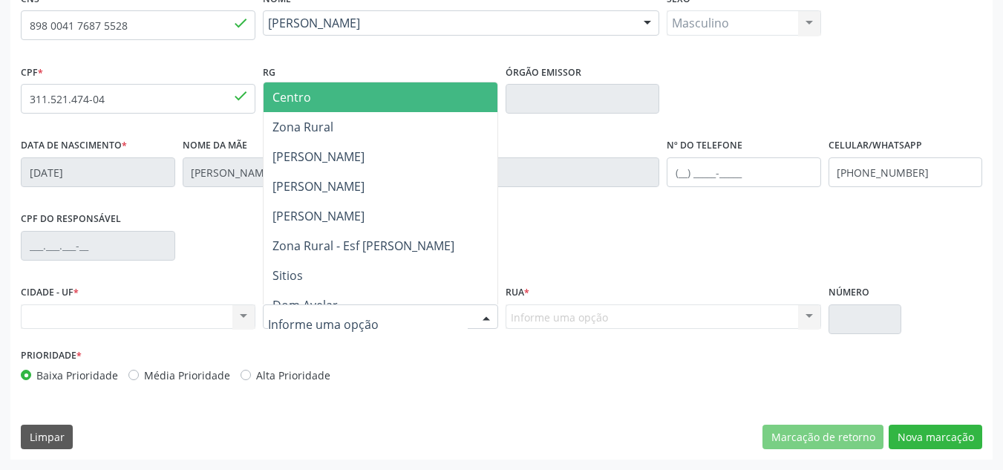
click at [197, 315] on div "Nenhum resultado encontrado para: " " Não há nenhuma opção para ser exibida." at bounding box center [138, 316] width 235 height 25
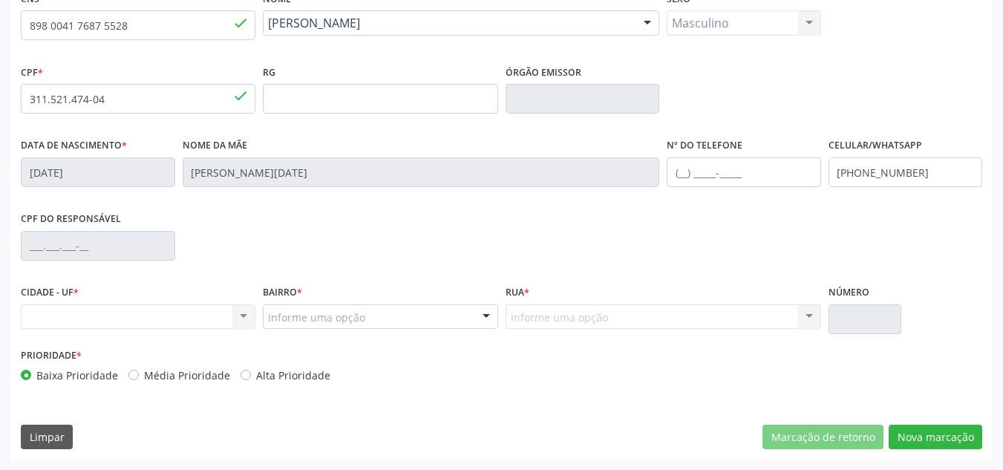
click at [197, 315] on div "Nenhum resultado encontrado para: " " Não há nenhuma opção para ser exibida." at bounding box center [138, 316] width 235 height 25
click at [68, 431] on button "Limpar" at bounding box center [47, 437] width 52 height 25
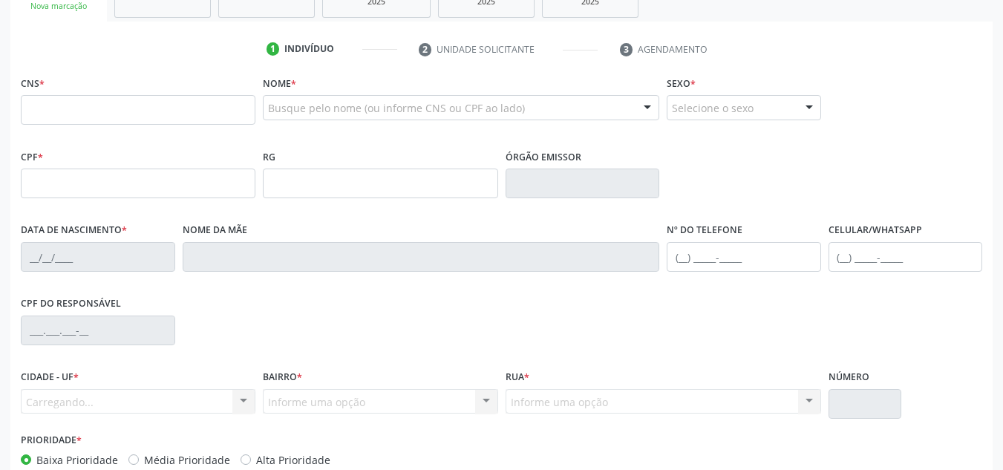
scroll to position [112, 0]
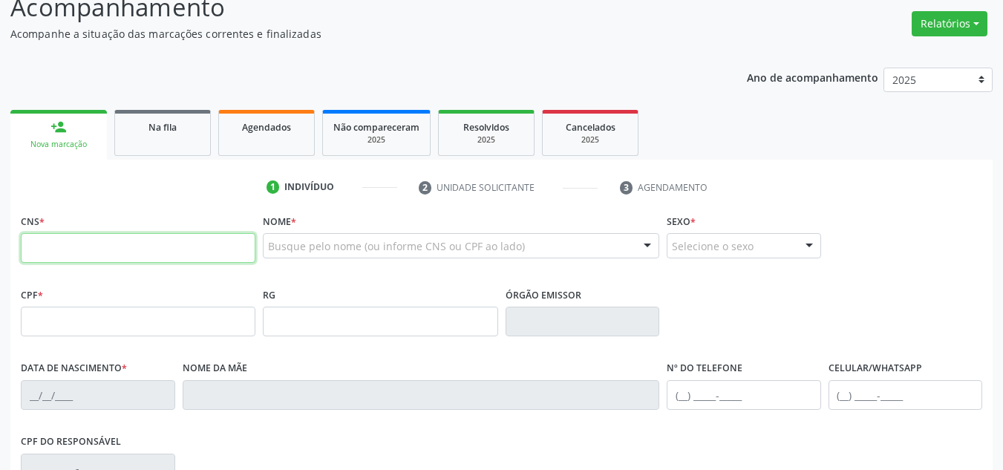
click at [172, 247] on input "text" at bounding box center [138, 248] width 235 height 30
type input "701 2050 6255 5516"
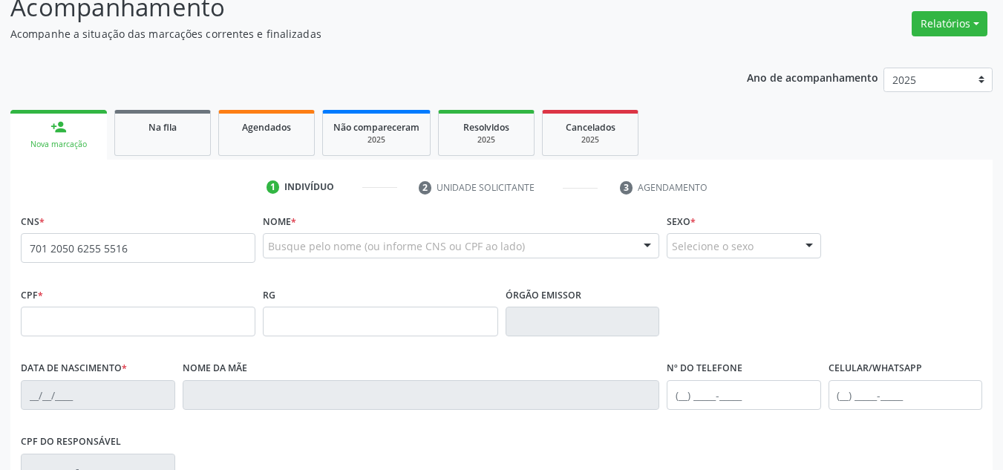
drag, startPoint x: 687, startPoint y: 259, endPoint x: 654, endPoint y: 259, distance: 32.7
click at [687, 259] on fieldset "Sexo * Selecione o sexo Masculino Feminino Nenhum resultado encontrado para: " …" at bounding box center [744, 239] width 154 height 58
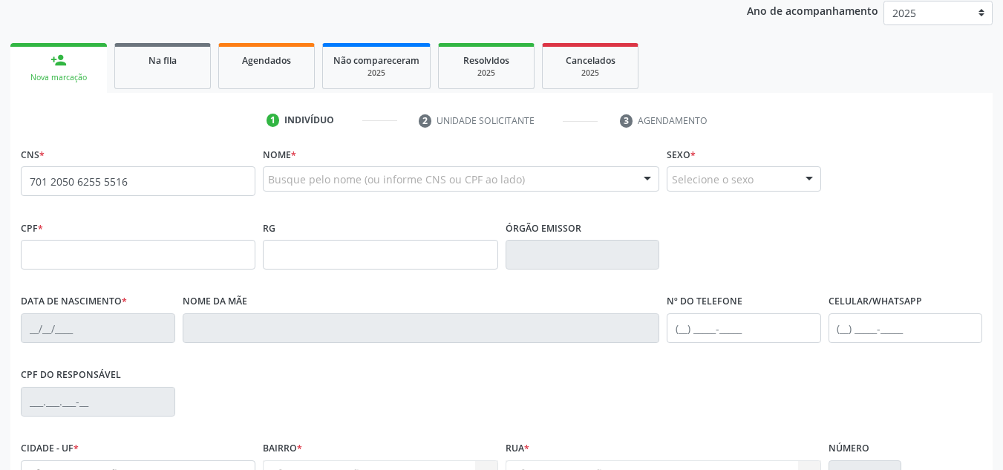
scroll to position [261, 0]
